Goal: Task Accomplishment & Management: Manage account settings

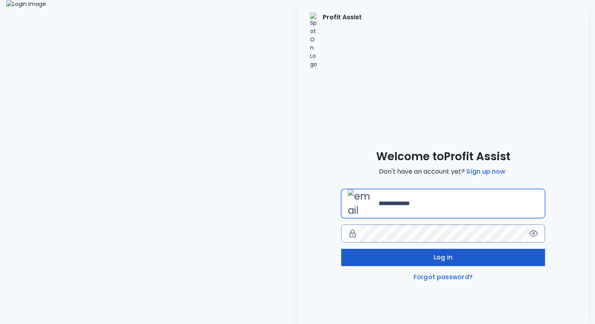
type input "**********"
click at [418, 249] on button "Log in" at bounding box center [443, 257] width 204 height 17
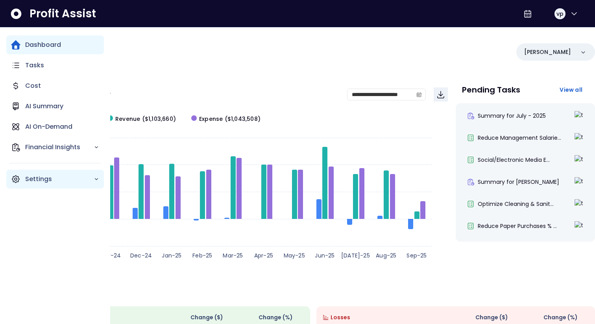
click at [48, 186] on div "Settings" at bounding box center [55, 178] width 98 height 19
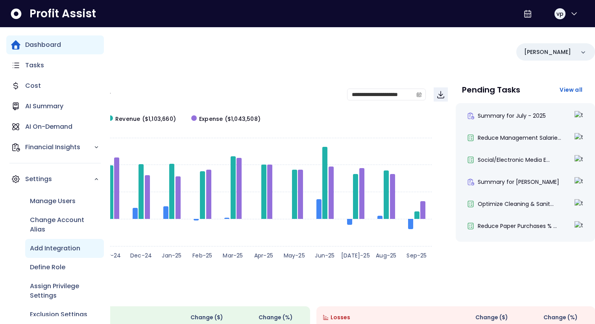
scroll to position [11, 0]
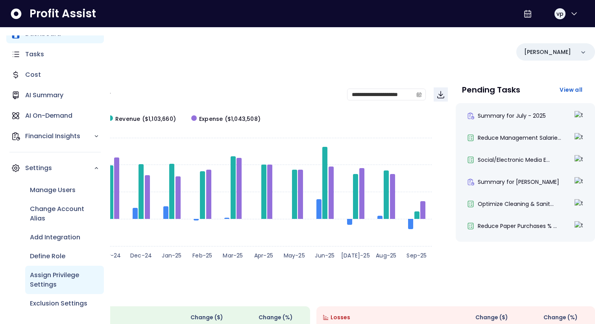
click at [69, 281] on p "Assign Privilege Settings" at bounding box center [64, 279] width 69 height 19
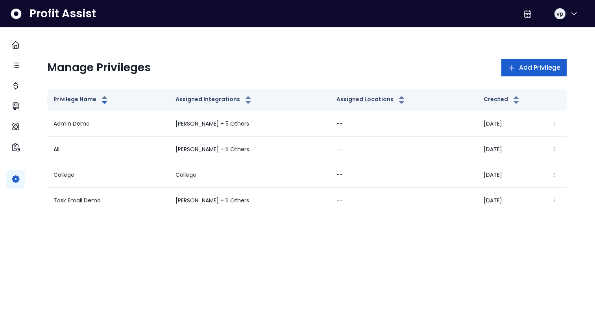
click at [511, 74] on button "Add Privilege" at bounding box center [533, 67] width 65 height 17
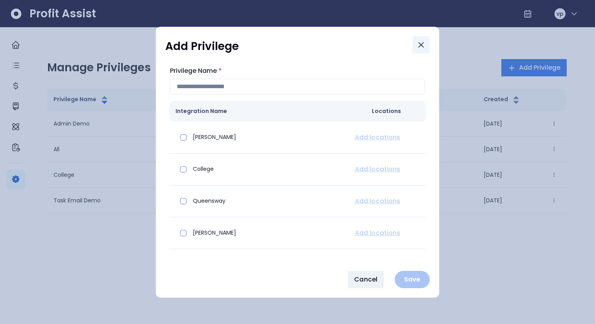
click at [422, 41] on icon "Close" at bounding box center [420, 44] width 9 height 9
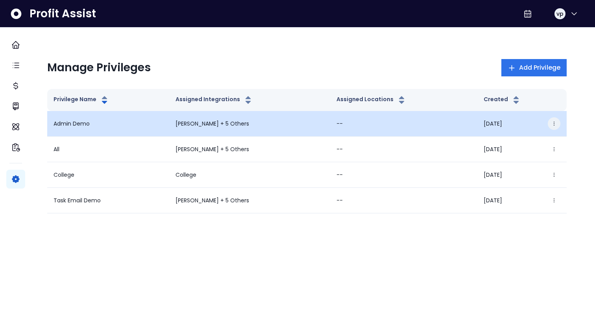
click at [547, 124] on button "button" at bounding box center [553, 123] width 13 height 13
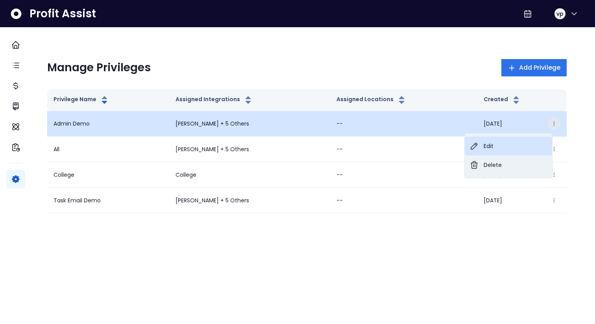
click at [510, 142] on button "Edit" at bounding box center [507, 145] width 87 height 19
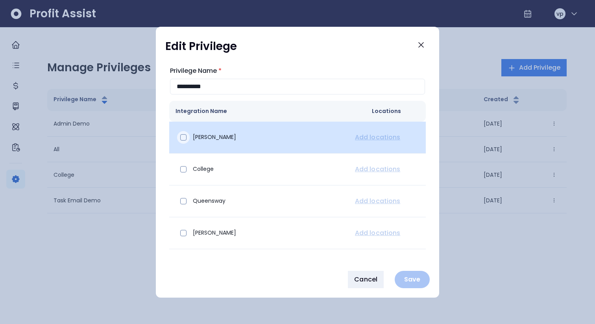
click at [183, 140] on div at bounding box center [183, 137] width 13 height 13
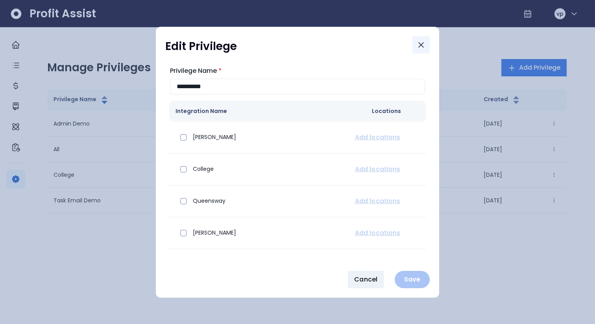
click at [424, 41] on icon "Close" at bounding box center [420, 44] width 9 height 9
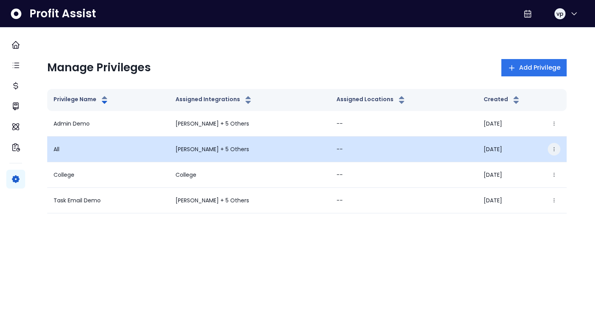
click at [551, 151] on icon "button" at bounding box center [554, 149] width 6 height 6
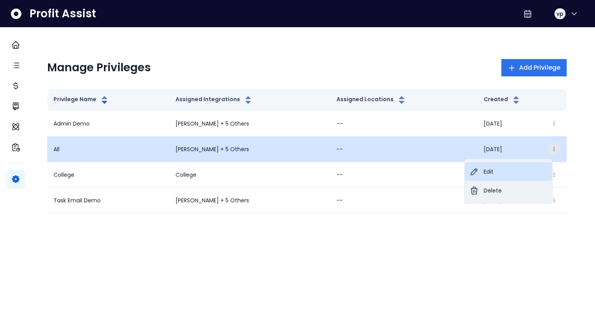
click at [519, 169] on button "Edit" at bounding box center [507, 171] width 87 height 19
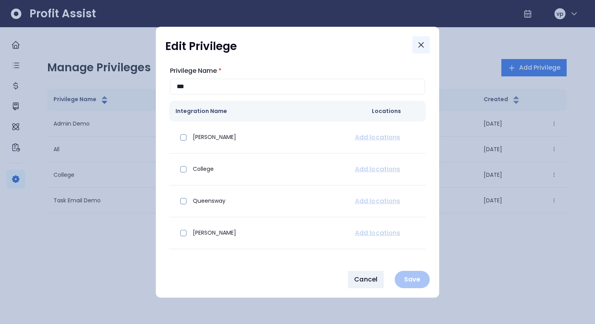
click at [424, 42] on icon "Close" at bounding box center [420, 44] width 9 height 9
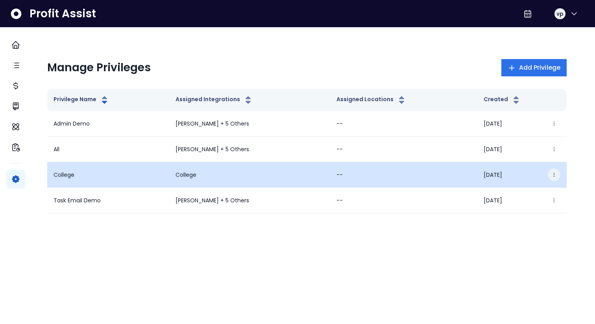
click at [550, 171] on button "button" at bounding box center [553, 174] width 13 height 13
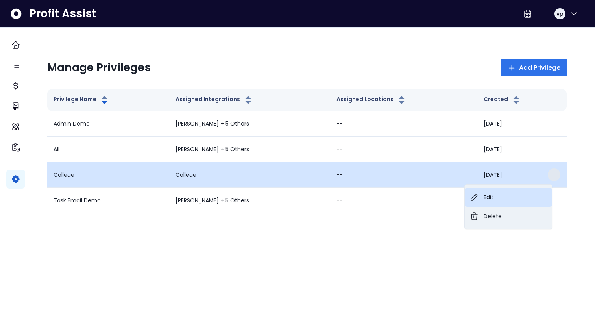
click at [512, 194] on button "Edit" at bounding box center [507, 197] width 87 height 19
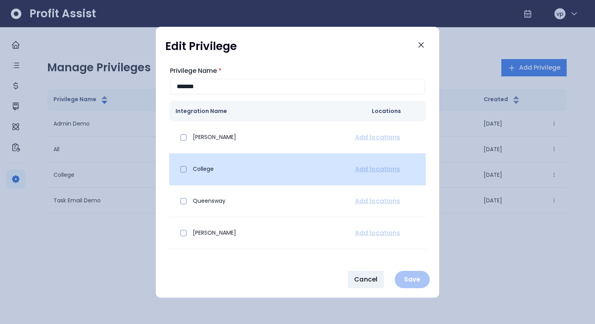
scroll to position [55, 0]
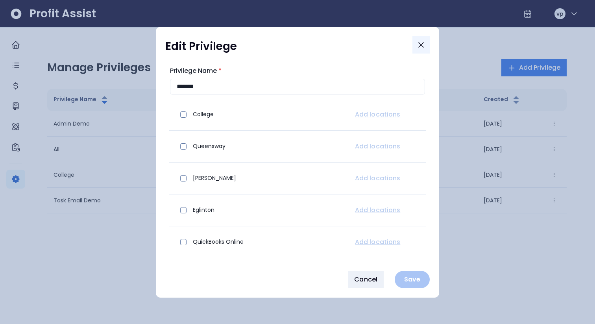
click at [421, 45] on icon "Close" at bounding box center [420, 44] width 5 height 5
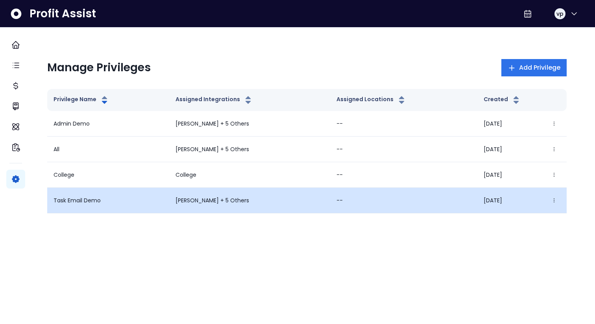
click at [539, 201] on div "[DATE] Edit Delete" at bounding box center [521, 200] width 77 height 13
click at [551, 201] on icon "button" at bounding box center [554, 200] width 6 height 6
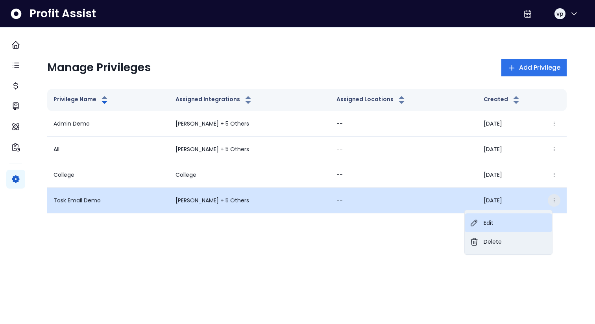
click at [515, 225] on button "Edit" at bounding box center [507, 222] width 87 height 19
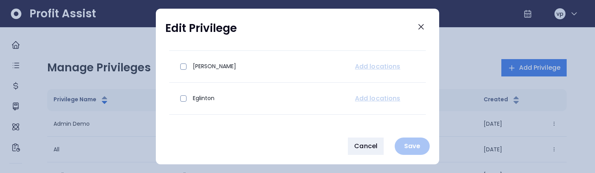
scroll to position [0, 0]
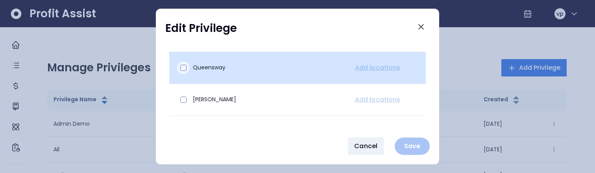
click at [183, 66] on span at bounding box center [183, 67] width 6 height 6
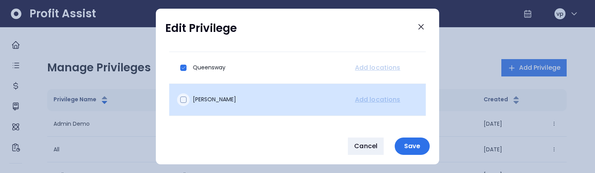
click at [186, 100] on div at bounding box center [183, 99] width 13 height 13
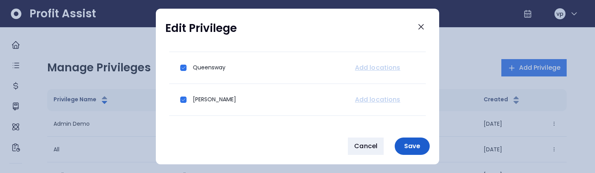
click at [418, 144] on p "Save" at bounding box center [412, 145] width 26 height 7
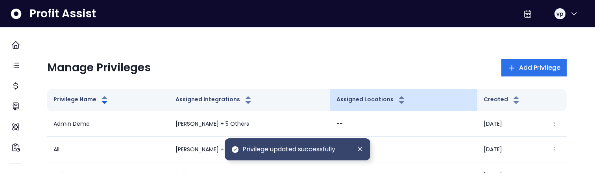
scroll to position [64, 0]
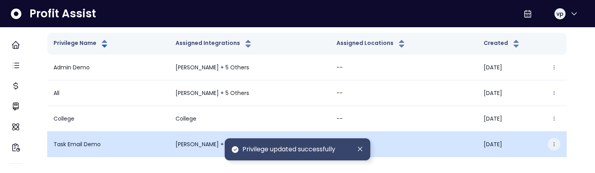
click at [547, 138] on button "button" at bounding box center [553, 144] width 13 height 13
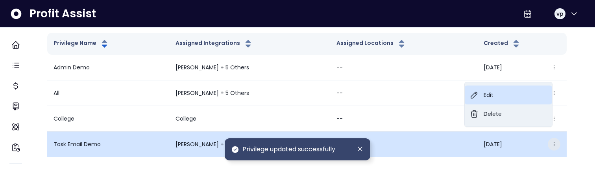
click at [503, 98] on button "Edit" at bounding box center [507, 94] width 87 height 19
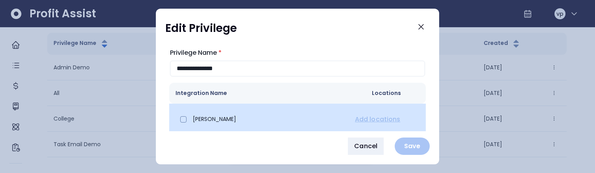
scroll to position [55, 0]
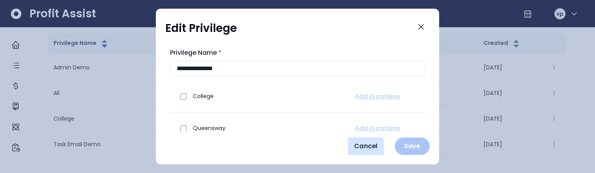
click at [360, 149] on span "Cancel" at bounding box center [365, 145] width 23 height 9
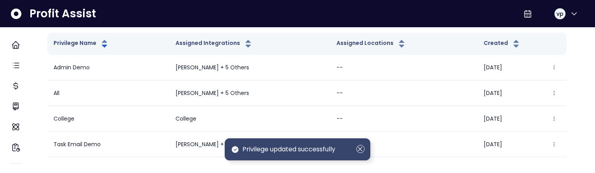
click at [360, 150] on icon "Dismiss" at bounding box center [360, 148] width 9 height 9
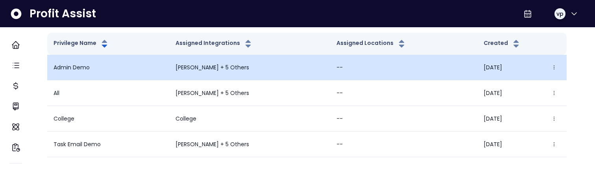
scroll to position [0, 0]
click at [551, 70] on icon "button" at bounding box center [554, 67] width 6 height 6
click at [520, 28] on button "Edit" at bounding box center [507, 18] width 87 height 19
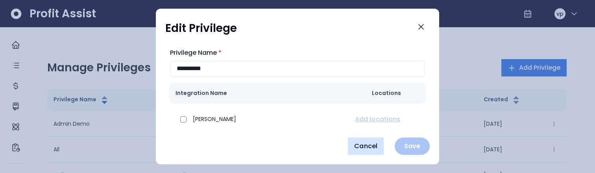
click at [356, 141] on span "Cancel" at bounding box center [365, 145] width 23 height 9
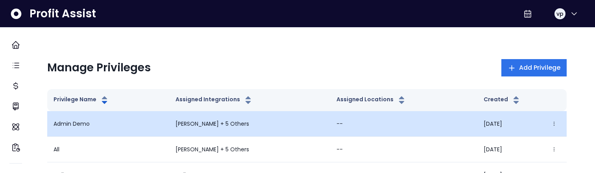
click at [551, 119] on div "[DATE] Edit Delete" at bounding box center [521, 123] width 77 height 13
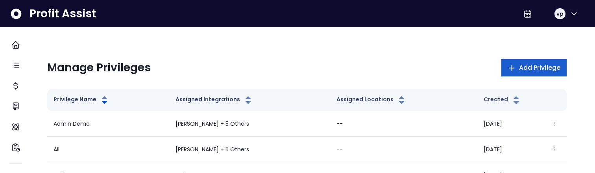
click at [533, 67] on span "Add Privilege" at bounding box center [539, 67] width 41 height 9
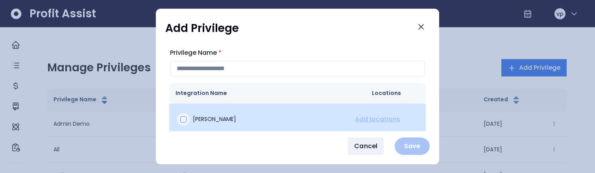
click at [185, 118] on span at bounding box center [183, 119] width 6 height 6
click at [183, 122] on span at bounding box center [183, 119] width 6 height 6
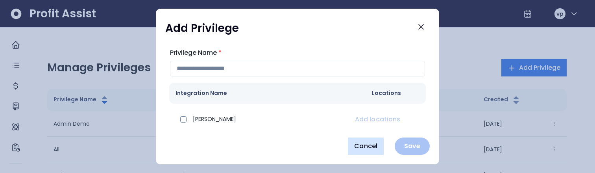
click at [365, 143] on span "Cancel" at bounding box center [365, 145] width 23 height 9
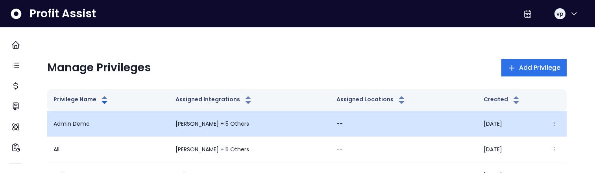
scroll to position [64, 0]
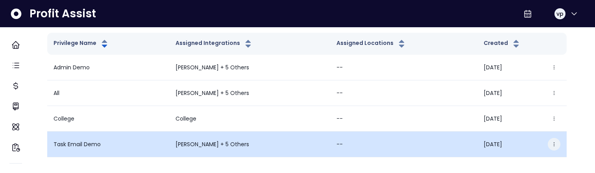
click at [551, 141] on icon "button" at bounding box center [554, 144] width 6 height 6
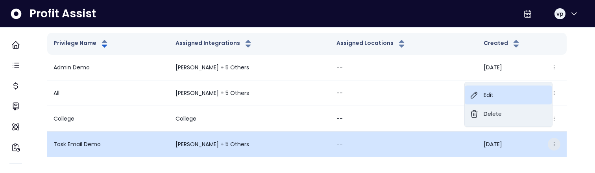
click at [501, 97] on button "Edit" at bounding box center [507, 94] width 87 height 19
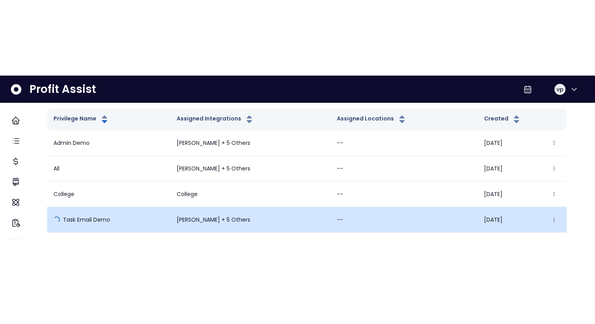
scroll to position [0, 0]
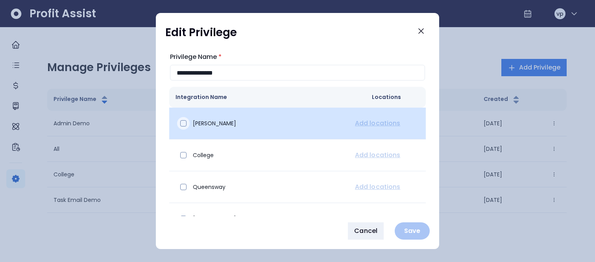
click at [181, 122] on span at bounding box center [183, 123] width 6 height 6
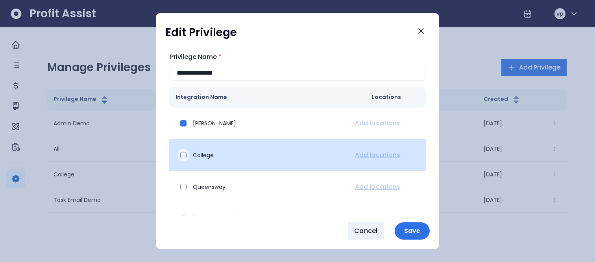
click at [184, 158] on span at bounding box center [183, 155] width 6 height 6
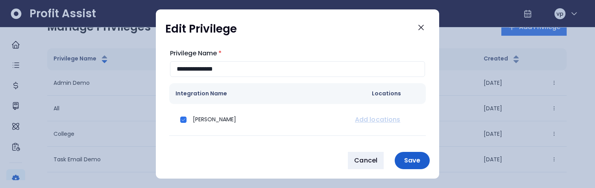
click at [420, 158] on p "Save" at bounding box center [412, 160] width 26 height 7
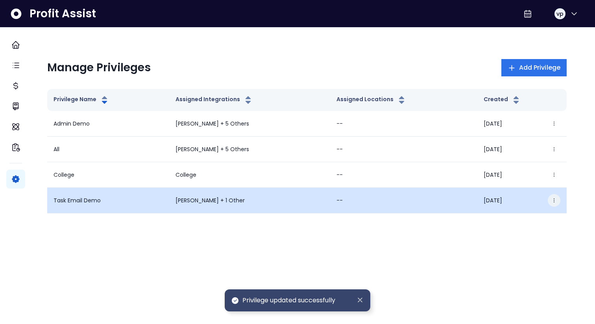
click at [551, 172] on icon "button" at bounding box center [554, 200] width 6 height 6
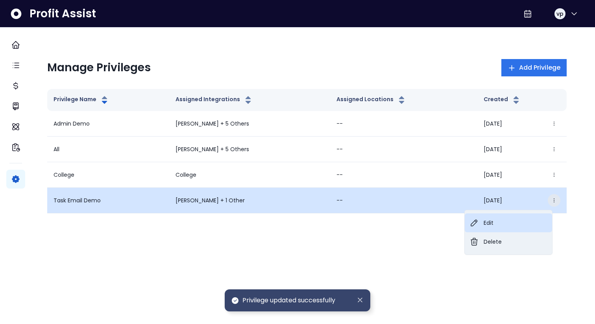
click at [510, 172] on button "Edit" at bounding box center [507, 222] width 87 height 19
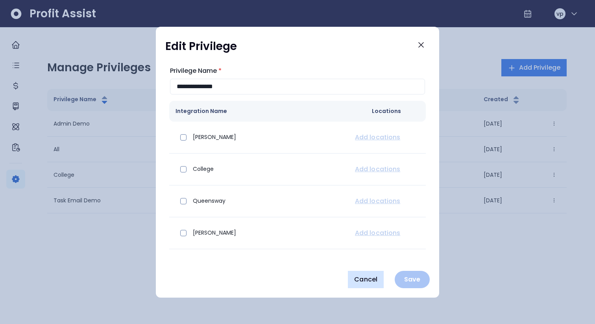
click at [359, 172] on span "Cancel" at bounding box center [365, 278] width 23 height 9
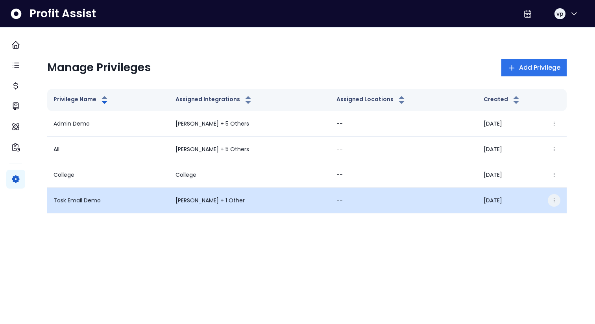
click at [551, 172] on icon "button" at bounding box center [554, 200] width 6 height 6
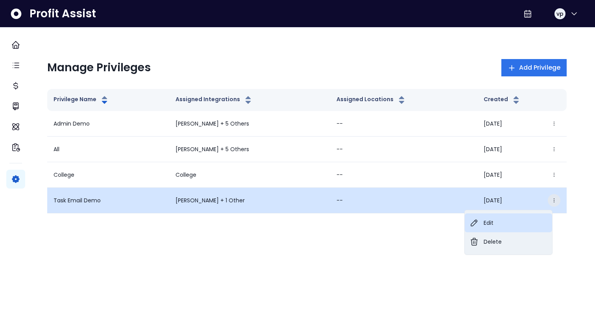
click at [536, 172] on button "Edit" at bounding box center [507, 222] width 87 height 19
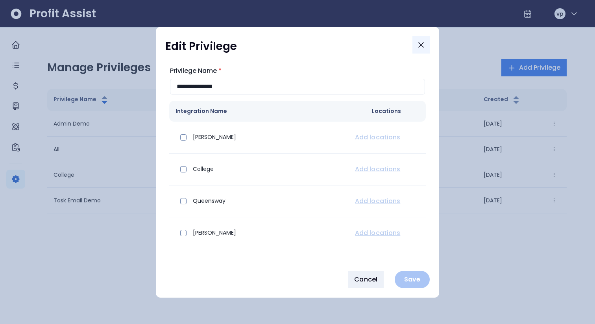
click at [417, 43] on icon "Close" at bounding box center [420, 44] width 9 height 9
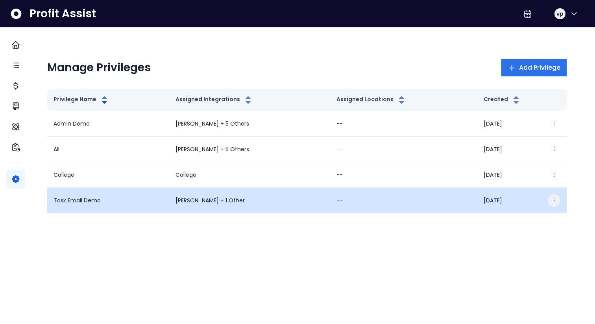
click at [551, 201] on icon "button" at bounding box center [554, 200] width 6 height 6
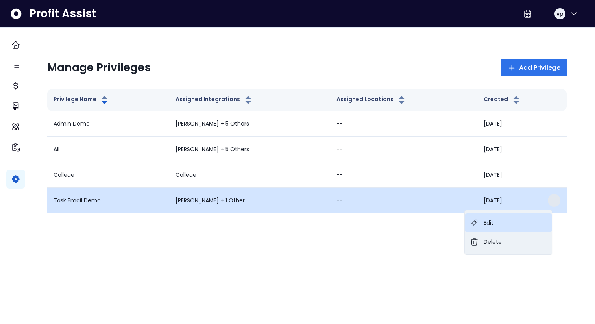
click at [525, 214] on button "Edit" at bounding box center [507, 222] width 87 height 19
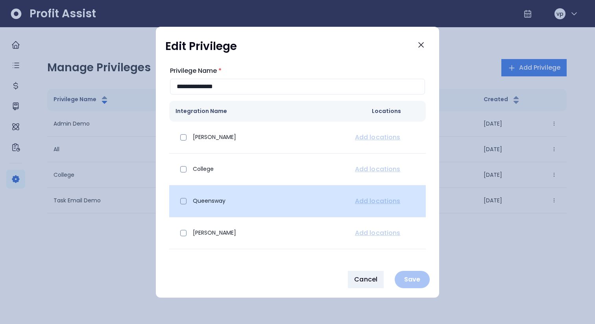
scroll to position [55, 0]
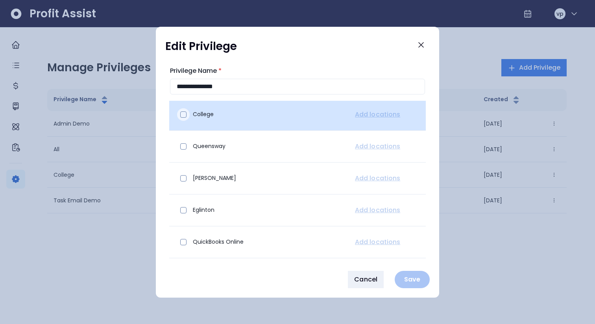
click at [188, 110] on label at bounding box center [184, 114] width 11 height 13
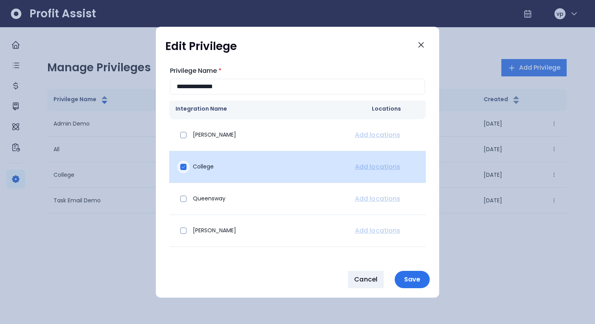
scroll to position [0, 0]
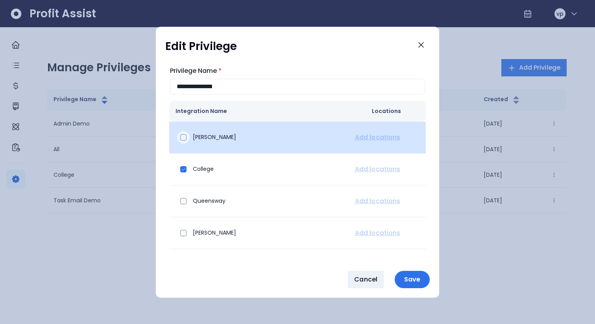
click at [183, 132] on div at bounding box center [183, 137] width 13 height 13
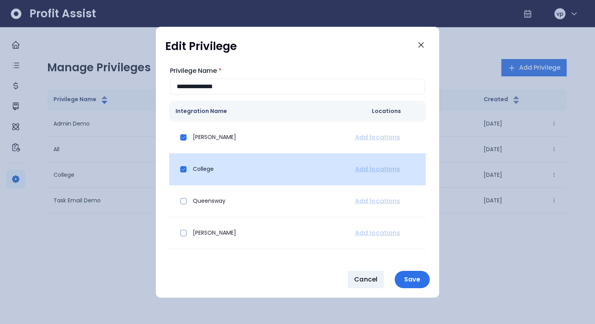
scroll to position [55, 0]
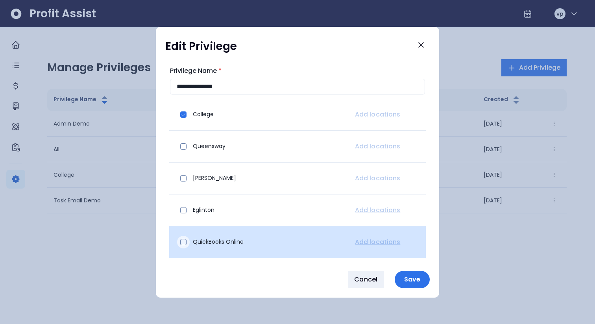
click at [184, 244] on span at bounding box center [183, 242] width 6 height 6
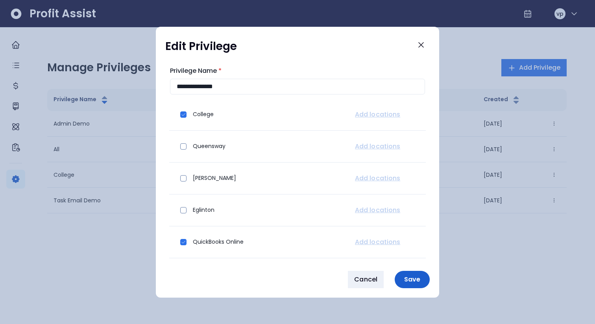
click at [409, 276] on p "Save" at bounding box center [412, 278] width 26 height 7
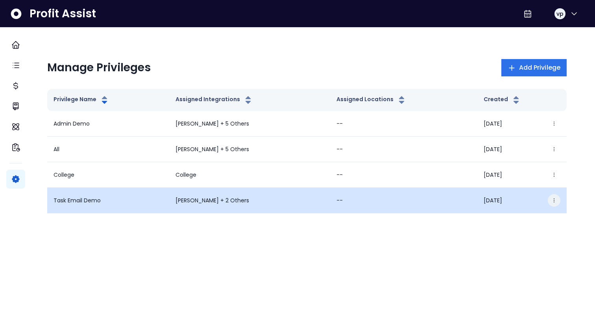
click at [547, 203] on button "button" at bounding box center [553, 200] width 13 height 13
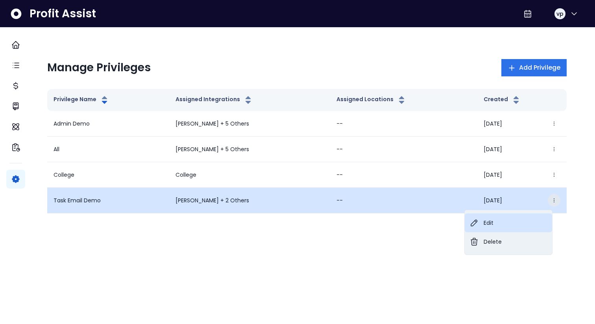
click at [527, 217] on button "Edit" at bounding box center [507, 222] width 87 height 19
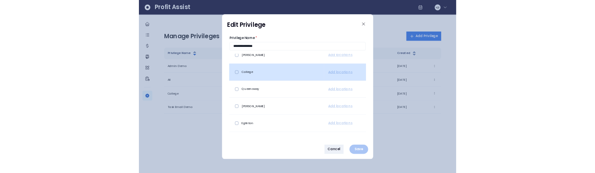
scroll to position [0, 0]
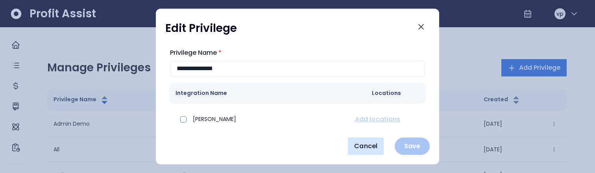
click at [357, 150] on span "Cancel" at bounding box center [365, 145] width 23 height 9
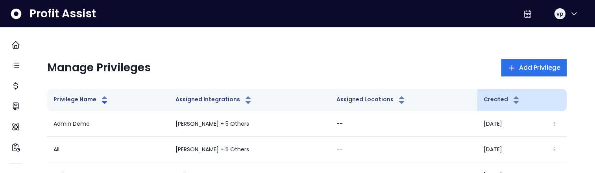
scroll to position [64, 0]
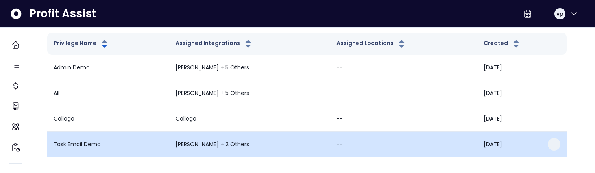
click at [551, 141] on icon "button" at bounding box center [554, 144] width 6 height 6
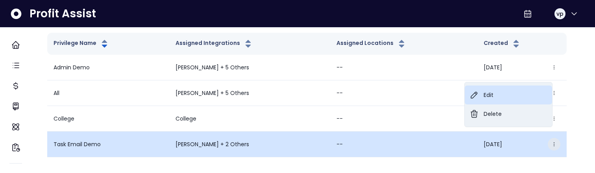
click at [490, 91] on button "Edit" at bounding box center [507, 94] width 87 height 19
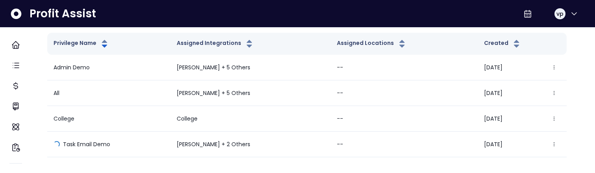
scroll to position [0, 0]
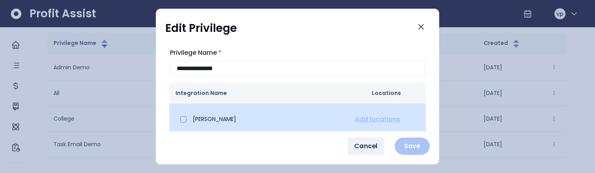
click at [211, 120] on p "[PERSON_NAME]" at bounding box center [214, 119] width 43 height 8
click at [183, 118] on span at bounding box center [183, 119] width 6 height 6
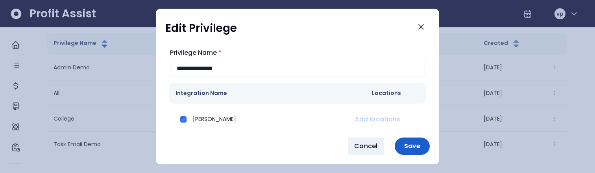
click at [414, 149] on p "Save" at bounding box center [412, 145] width 26 height 7
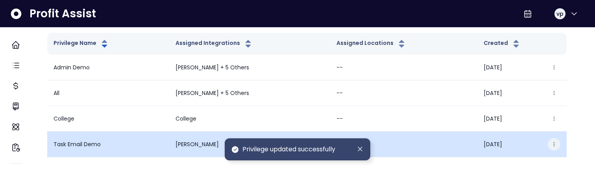
click at [551, 141] on icon "button" at bounding box center [554, 144] width 6 height 6
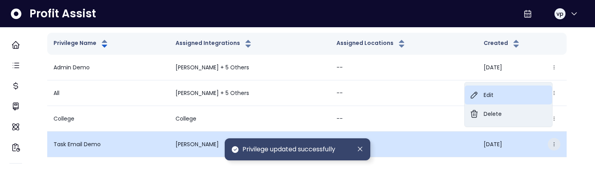
click at [497, 96] on button "Edit" at bounding box center [507, 94] width 87 height 19
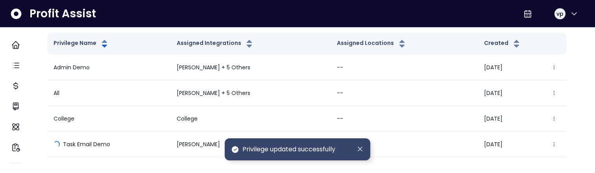
scroll to position [0, 0]
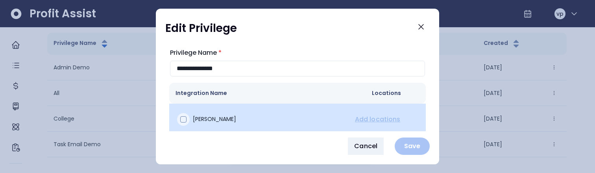
click at [179, 118] on div at bounding box center [183, 119] width 13 height 13
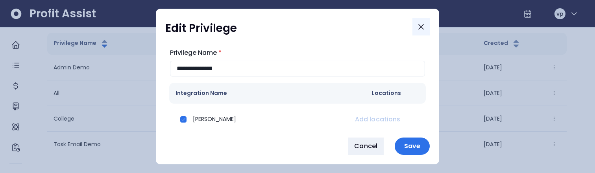
click at [424, 29] on icon "Close" at bounding box center [420, 26] width 9 height 9
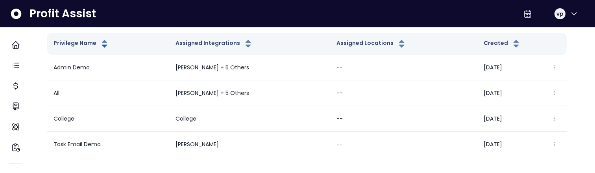
scroll to position [64, 0]
